Goal: Transaction & Acquisition: Purchase product/service

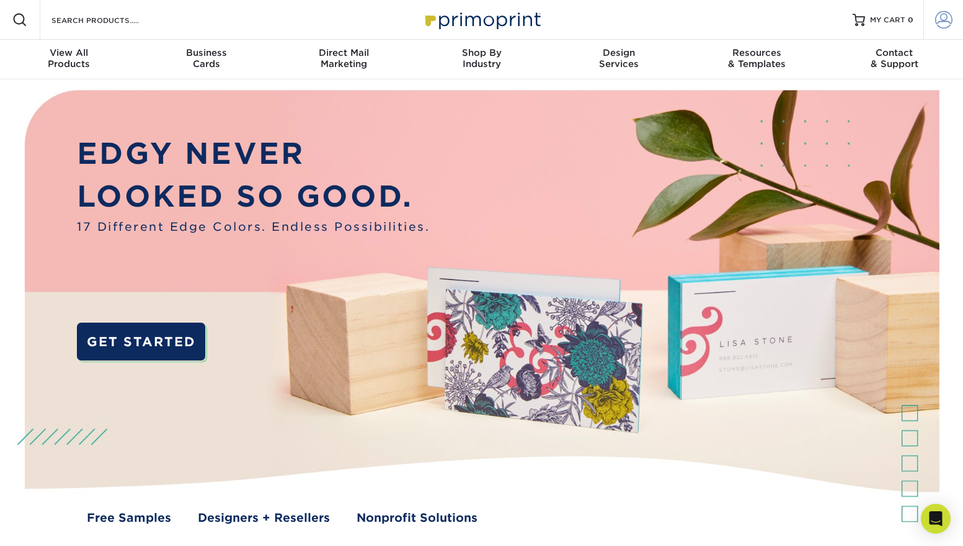
click at [941, 19] on span at bounding box center [943, 19] width 17 height 17
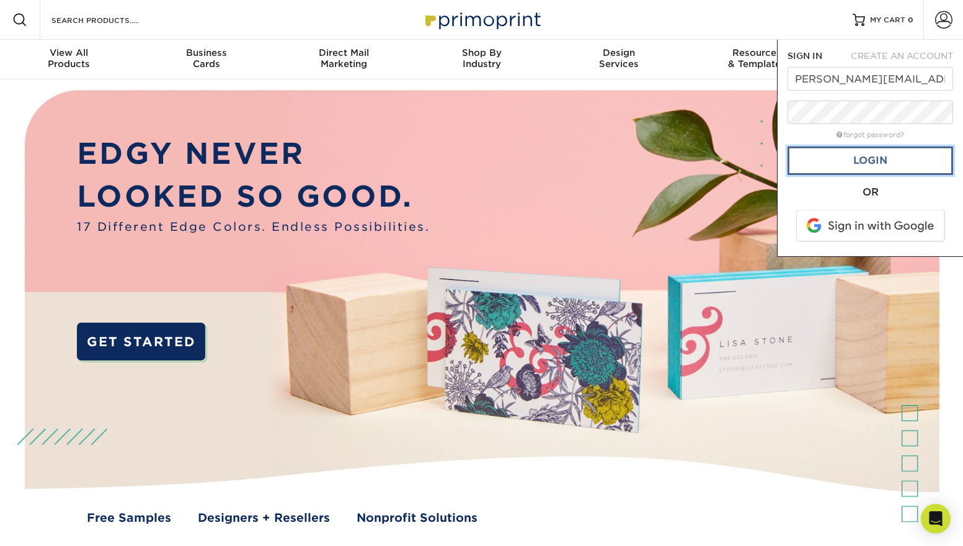
click at [888, 158] on link "Login" at bounding box center [871, 160] width 166 height 29
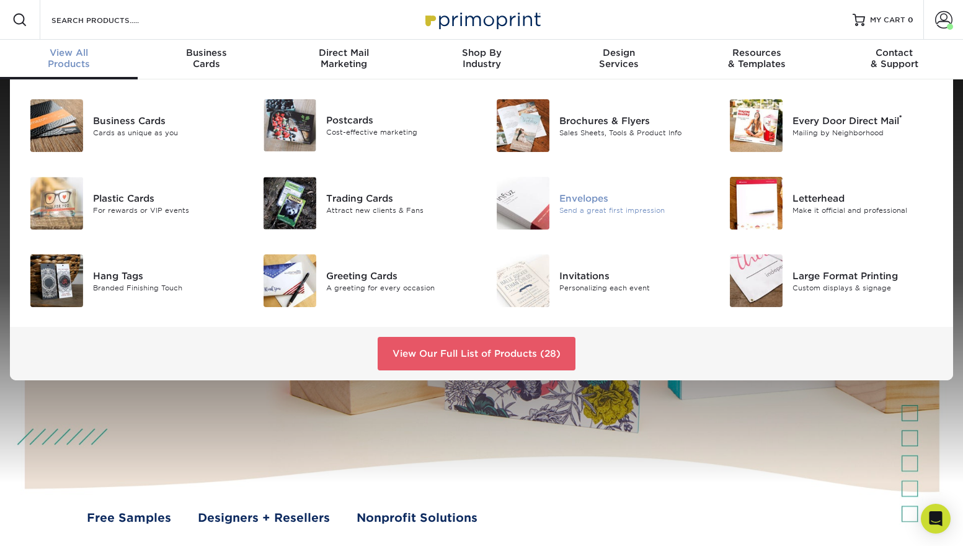
click at [599, 207] on div "Send a great first impression" at bounding box center [632, 210] width 146 height 11
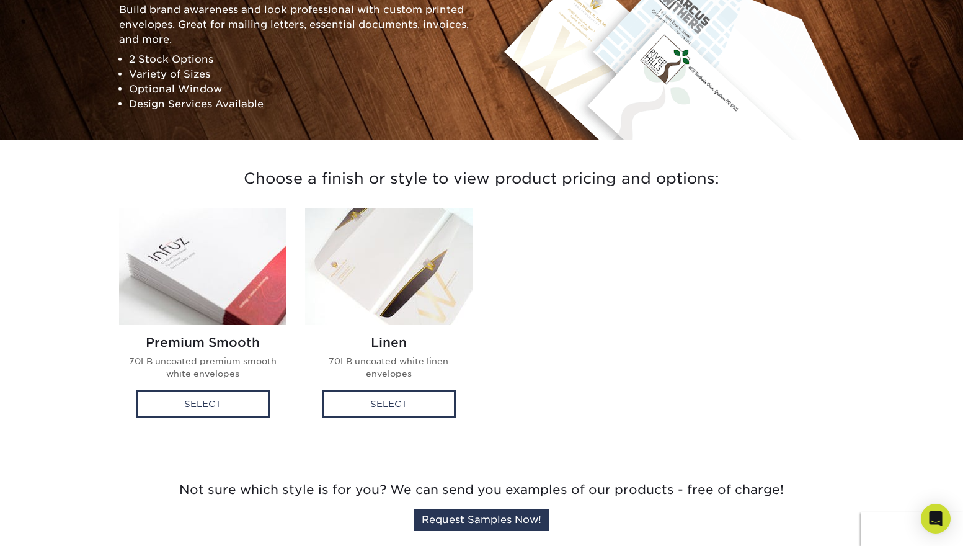
scroll to position [177, 0]
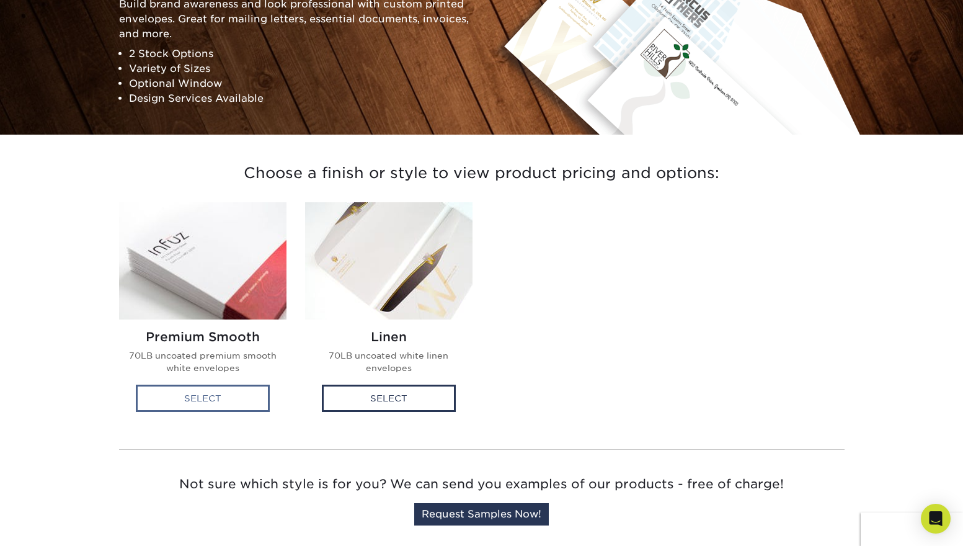
click at [207, 398] on div "Select" at bounding box center [203, 398] width 134 height 27
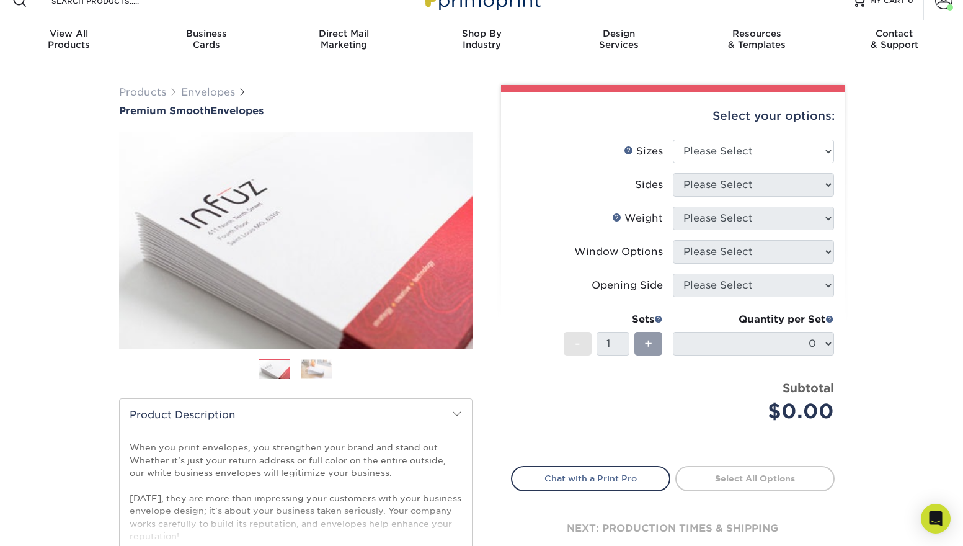
scroll to position [14, 0]
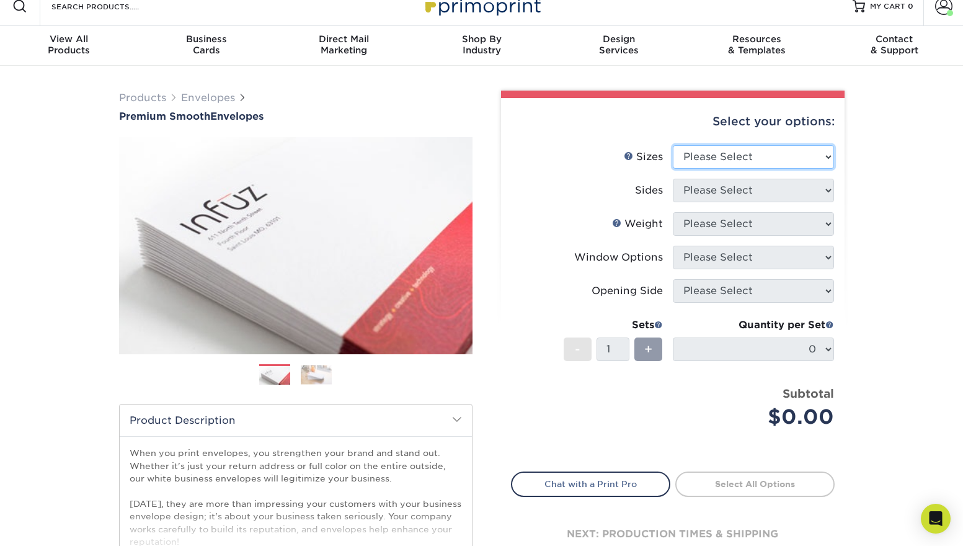
click at [787, 156] on select "Please Select 8.875" x 3.875" 4.125" x 9.5" 5.25" x 7.25" 9" x 12"" at bounding box center [753, 157] width 161 height 24
select select "5.25x7.25"
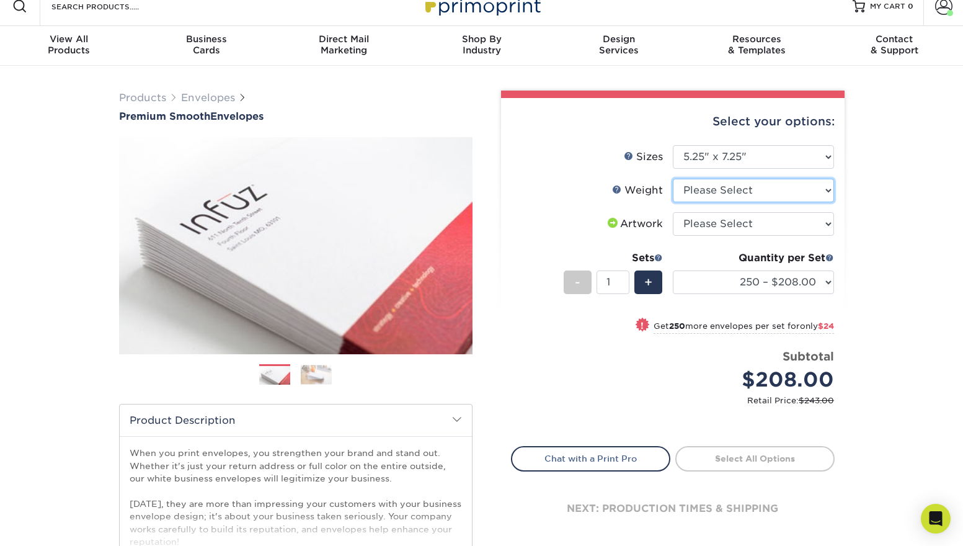
click at [824, 190] on select "Please Select 70LB" at bounding box center [753, 191] width 161 height 24
select select "70LB"
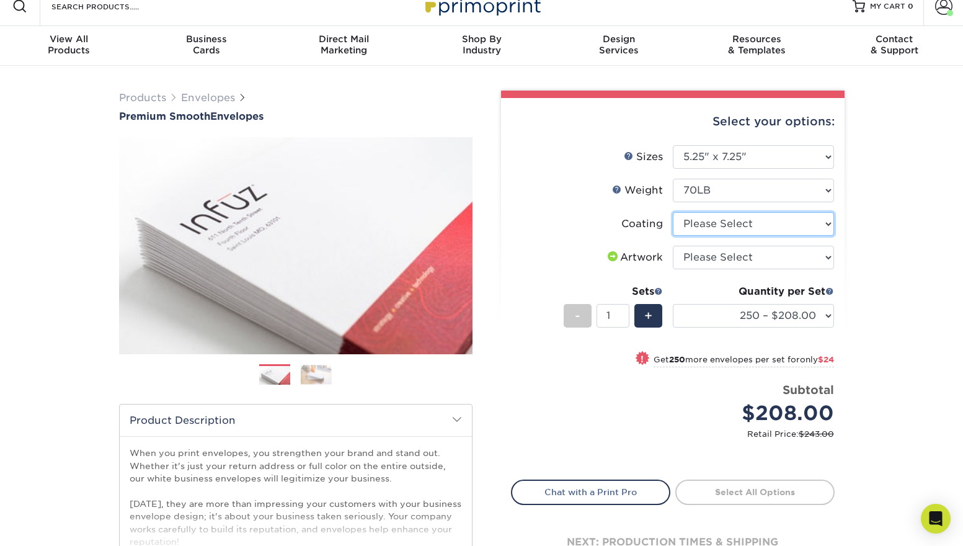
click at [824, 221] on select at bounding box center [753, 224] width 161 height 24
click at [817, 222] on select at bounding box center [753, 224] width 161 height 24
select select "3e7618de-abca-4bda-9f97-8b9129e913d8"
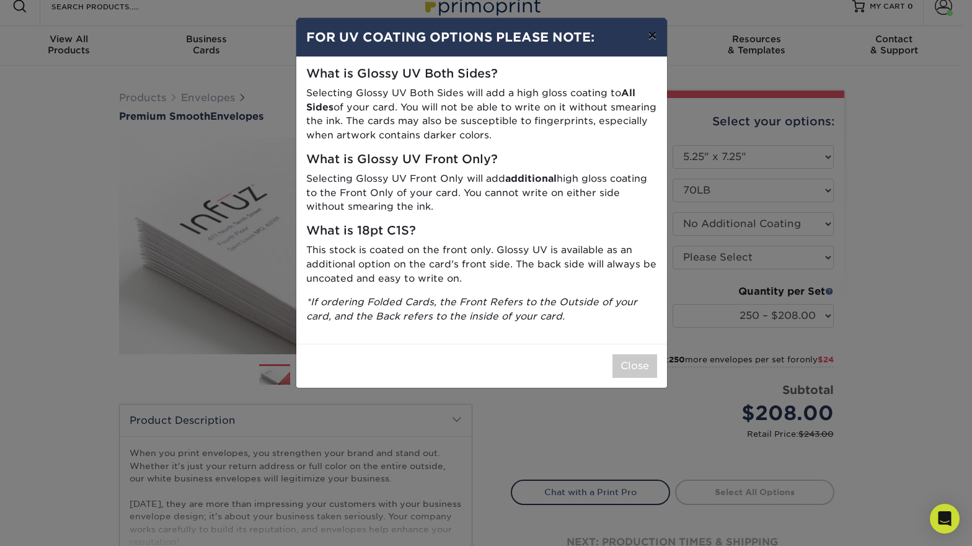
click at [649, 35] on button "×" at bounding box center [652, 35] width 29 height 35
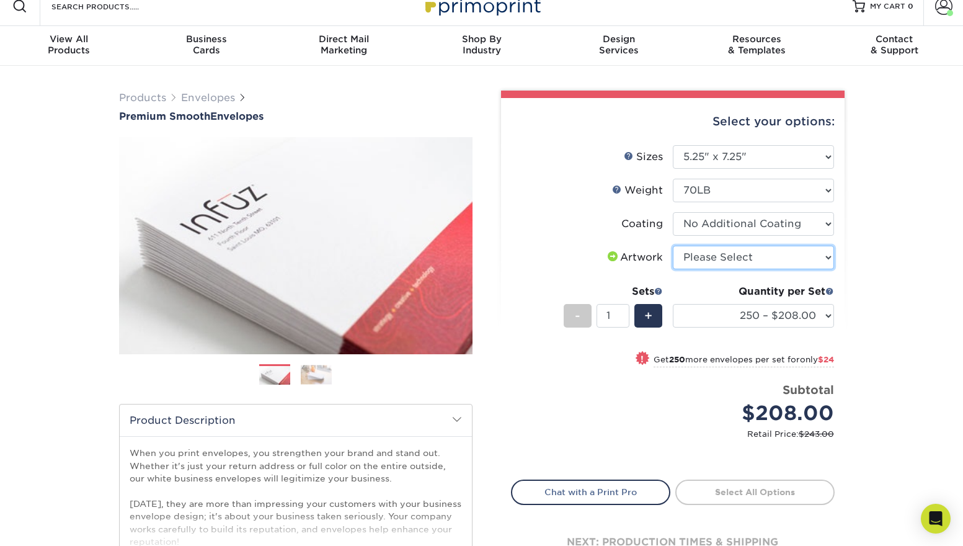
click at [782, 262] on select "Please Select I will upload files I need a design - $50" at bounding box center [753, 258] width 161 height 24
select select "upload"
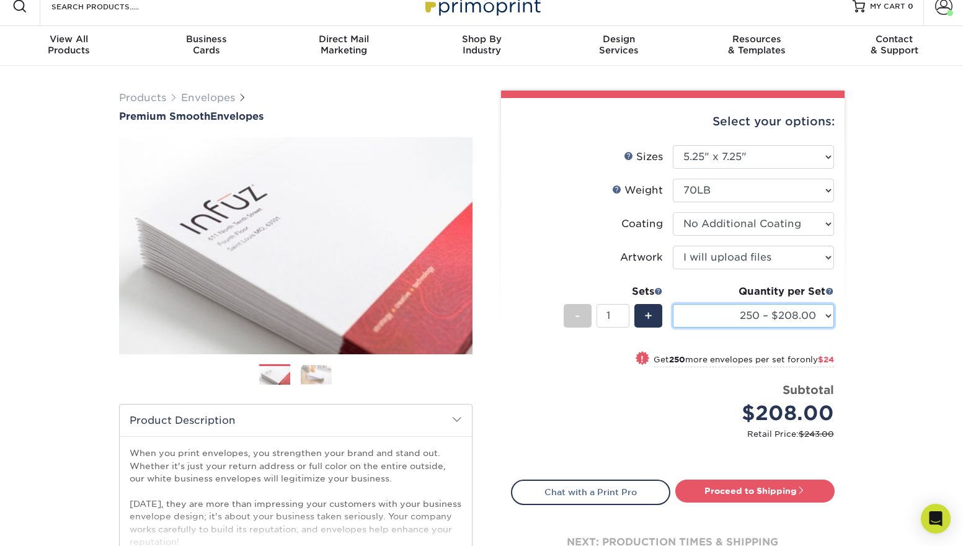
click at [744, 320] on select "250 – $208.00 500 – $232.00 1000 – $282.00 2500 – $433.00 5000 – $668.00 10000 …" at bounding box center [753, 316] width 161 height 24
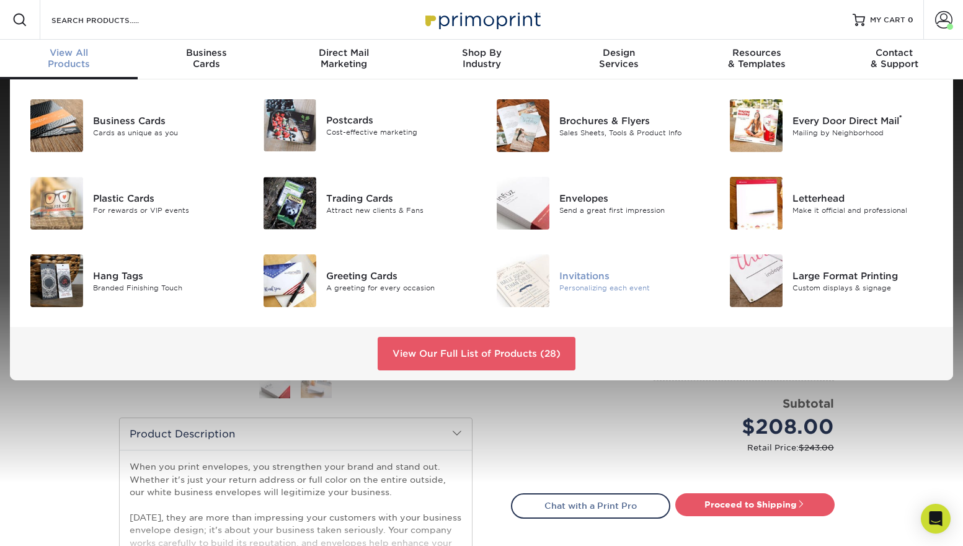
click at [587, 276] on div "Invitations" at bounding box center [632, 276] width 146 height 14
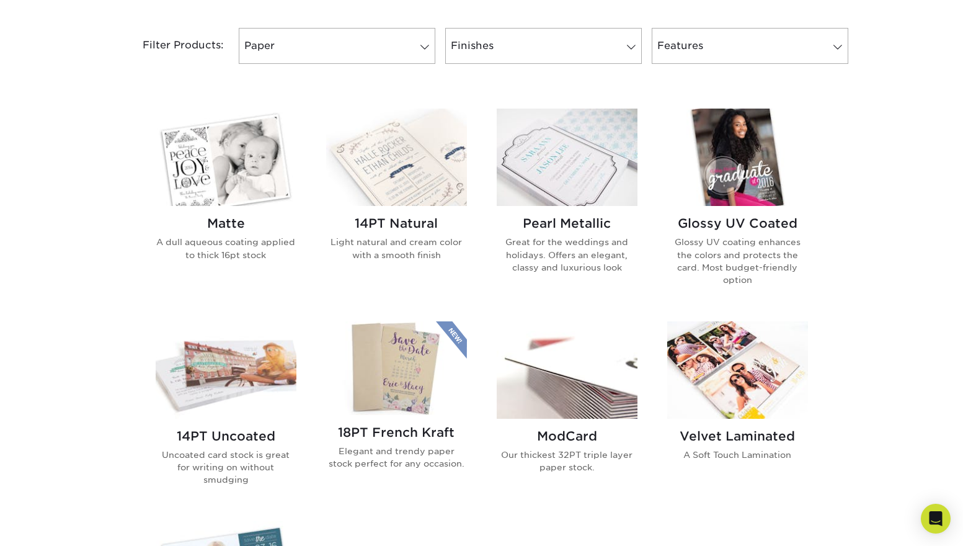
scroll to position [518, 0]
click at [608, 385] on img at bounding box center [567, 370] width 141 height 97
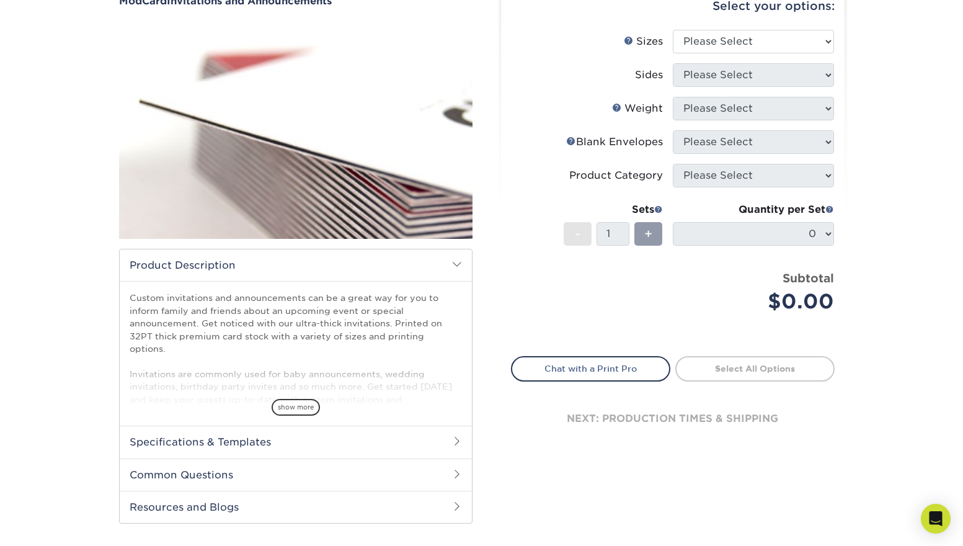
scroll to position [134, 0]
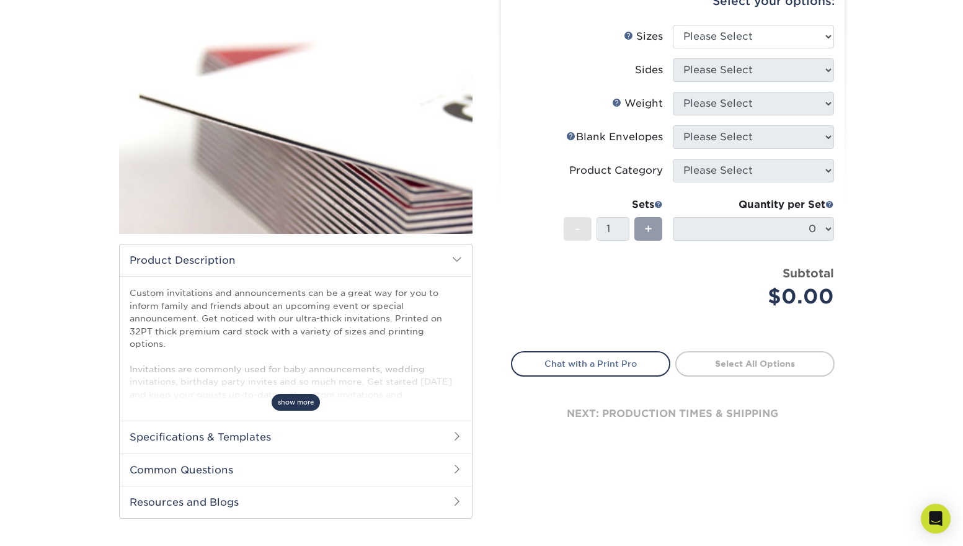
click at [295, 402] on span "show more" at bounding box center [296, 402] width 48 height 17
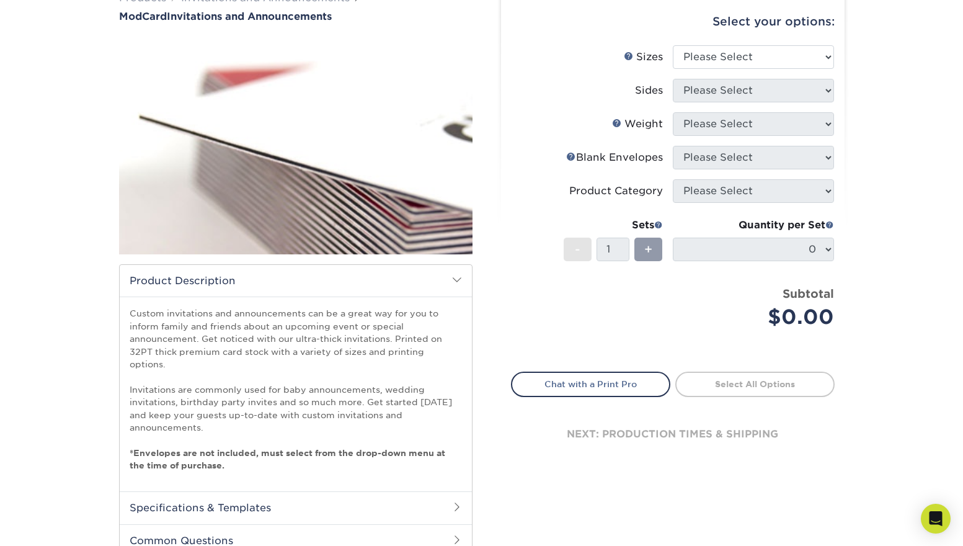
scroll to position [112, 0]
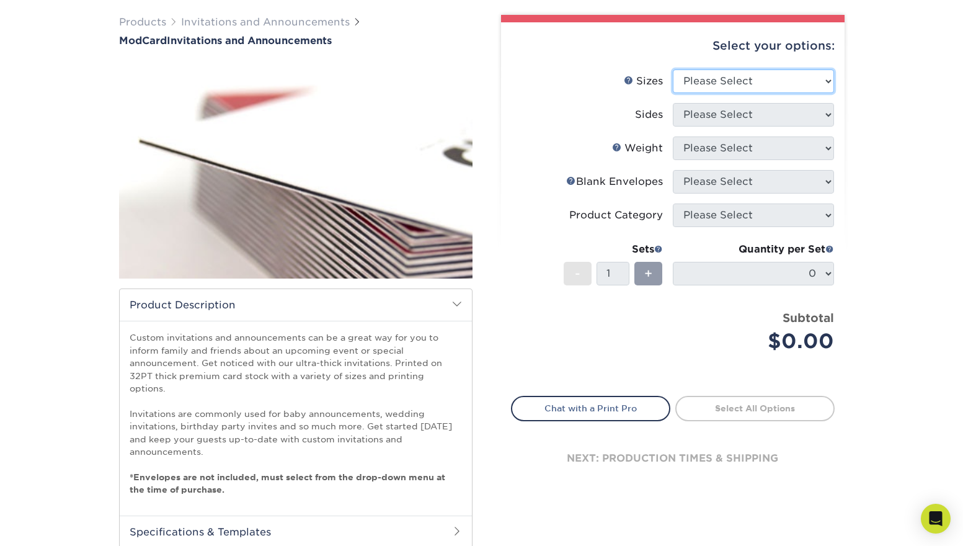
click at [808, 75] on select "Please Select 4.25" x 5.5" 4.25" x 6" 5" x 7" 6" x 6"" at bounding box center [753, 81] width 161 height 24
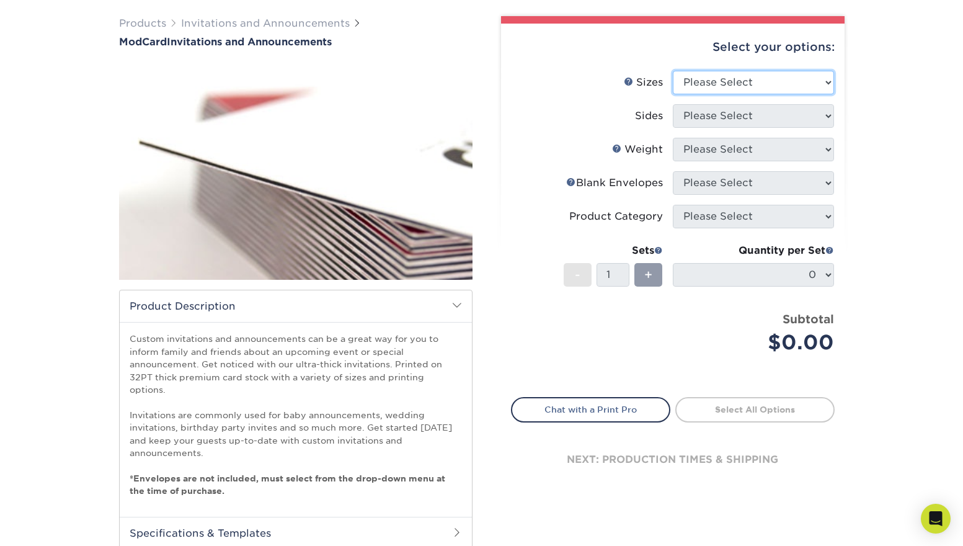
select select "5.00x7.00"
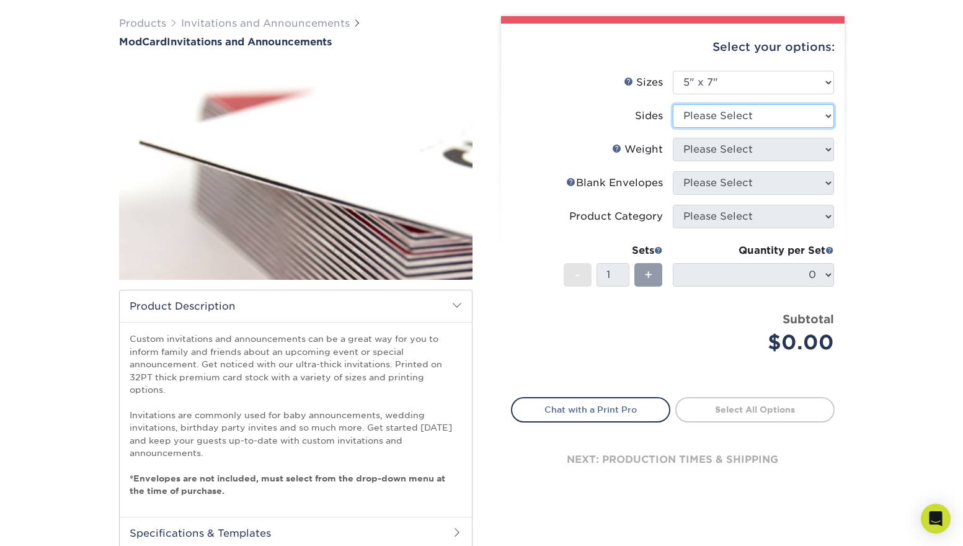
click at [782, 119] on select "Please Select Print Both Sides Print Front Only" at bounding box center [753, 116] width 161 height 24
select select "13abbda7-1d64-4f25-8bb2-c179b224825d"
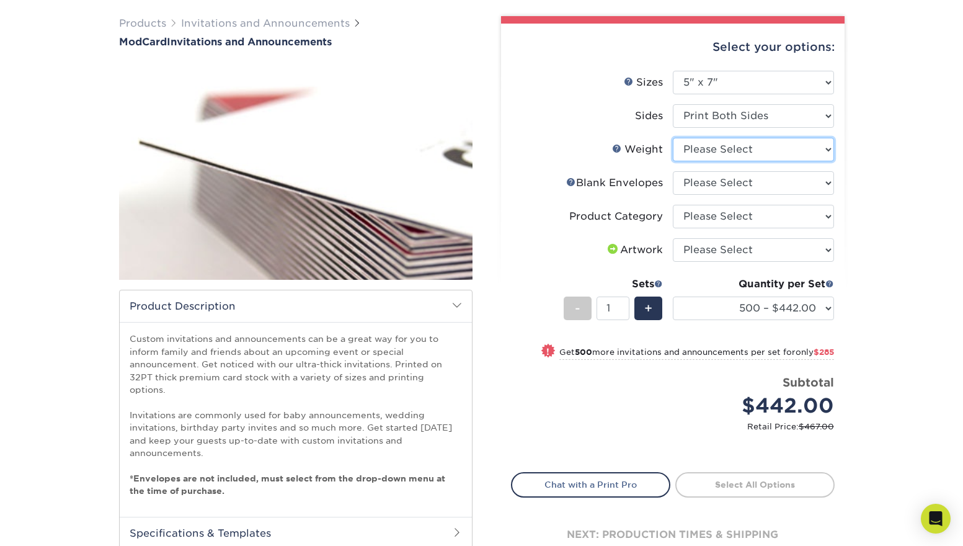
click at [768, 146] on select "Please Select 32PTUCBLK" at bounding box center [753, 150] width 161 height 24
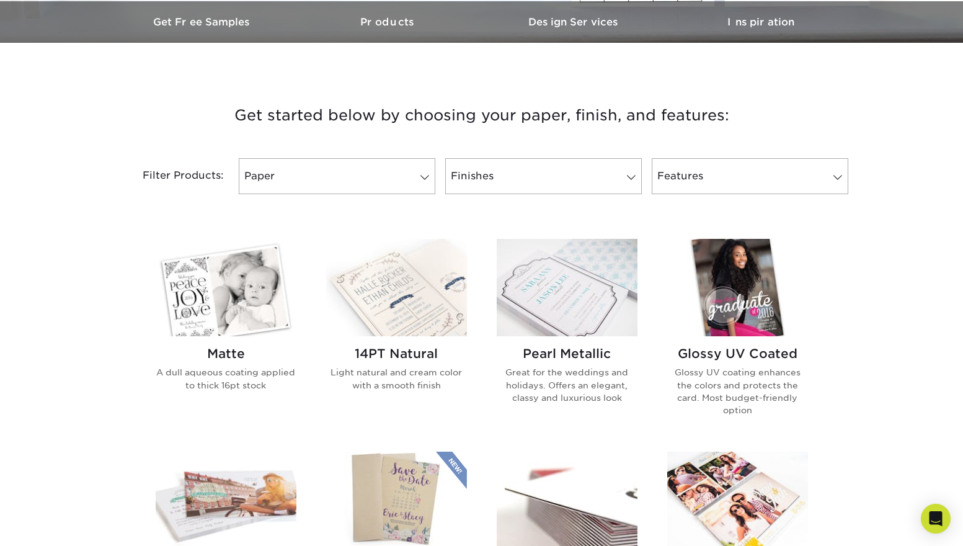
scroll to position [372, 0]
